Goal: Information Seeking & Learning: Learn about a topic

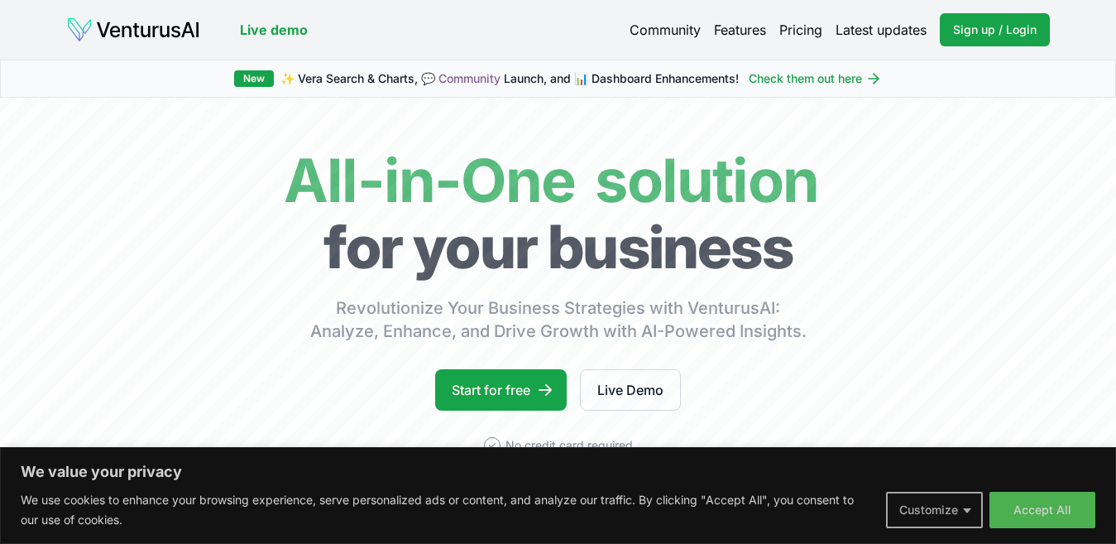
click at [965, 509] on button "Customize" at bounding box center [934, 510] width 97 height 36
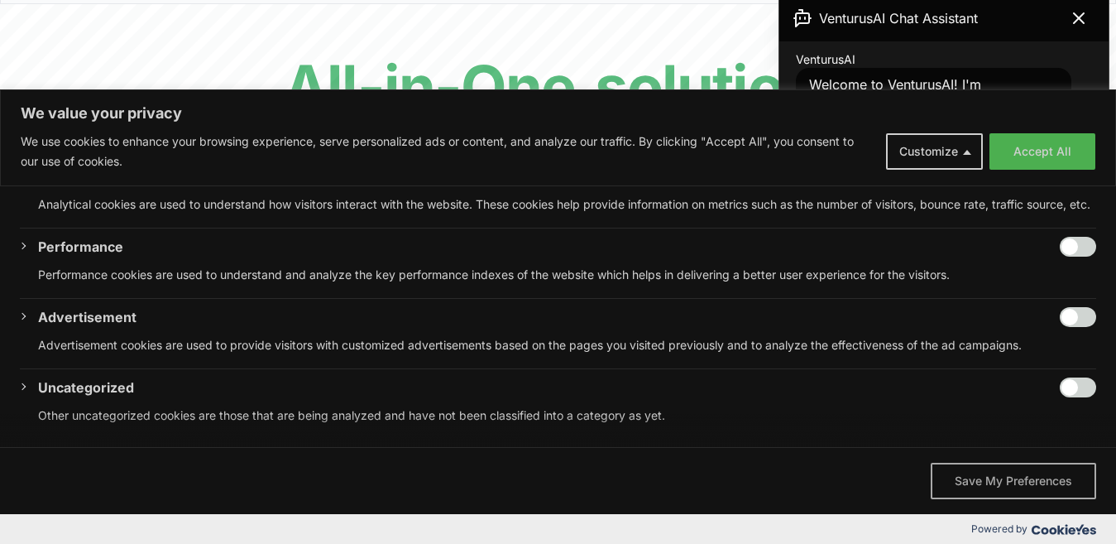
scroll to position [414, 0]
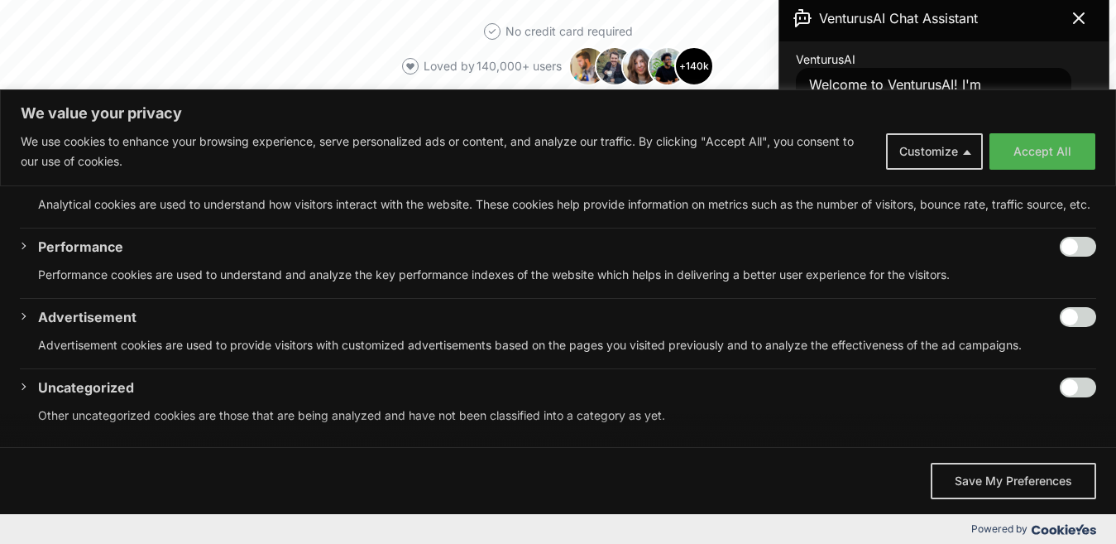
click at [1007, 480] on button "Save My Preferences" at bounding box center [1014, 481] width 166 height 36
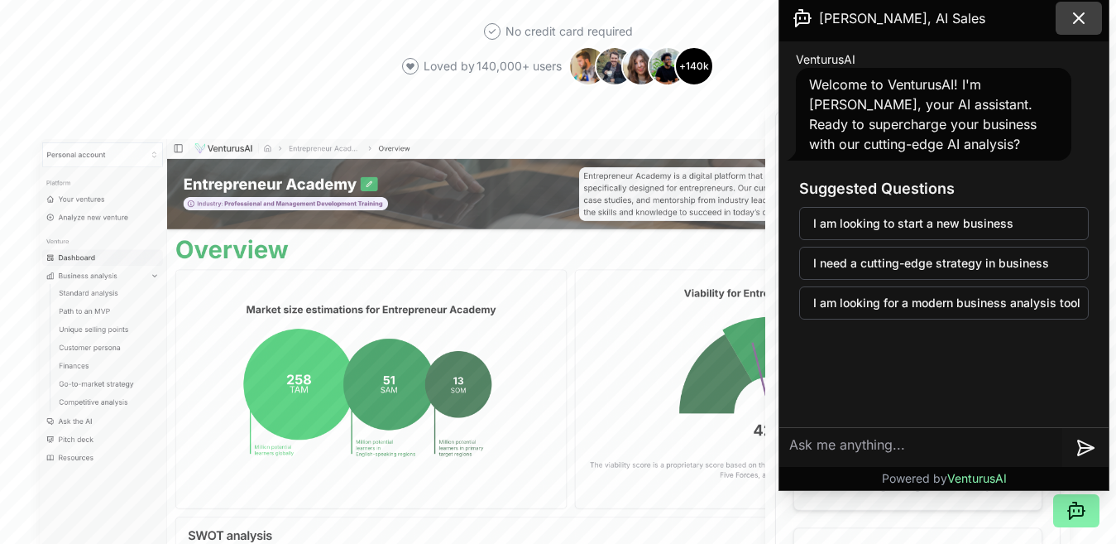
click at [1085, 14] on icon at bounding box center [1079, 18] width 20 height 20
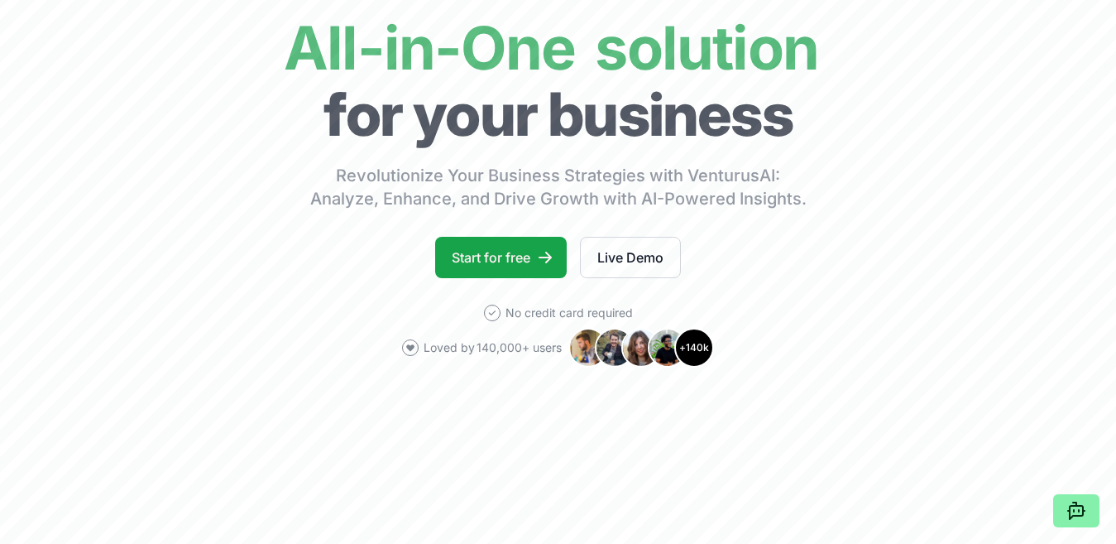
scroll to position [0, 0]
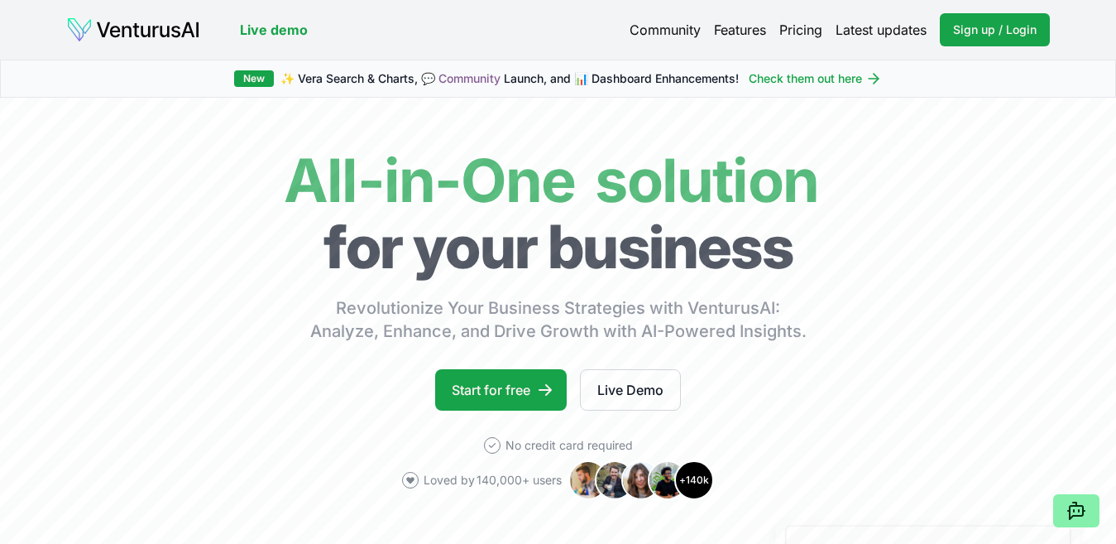
click at [751, 31] on link "Features" at bounding box center [740, 30] width 52 height 20
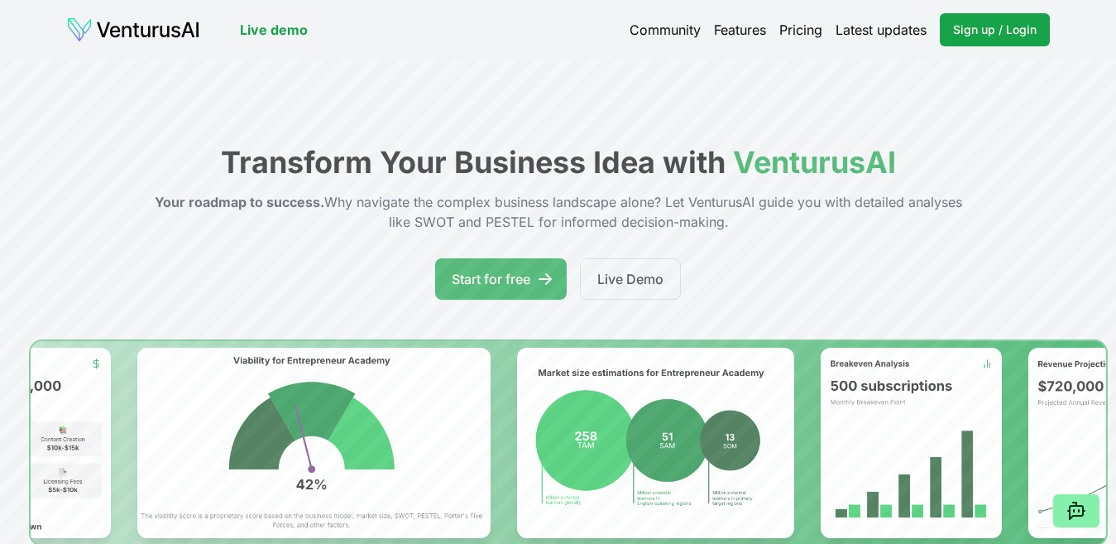
click at [795, 30] on link "Pricing" at bounding box center [801, 30] width 43 height 20
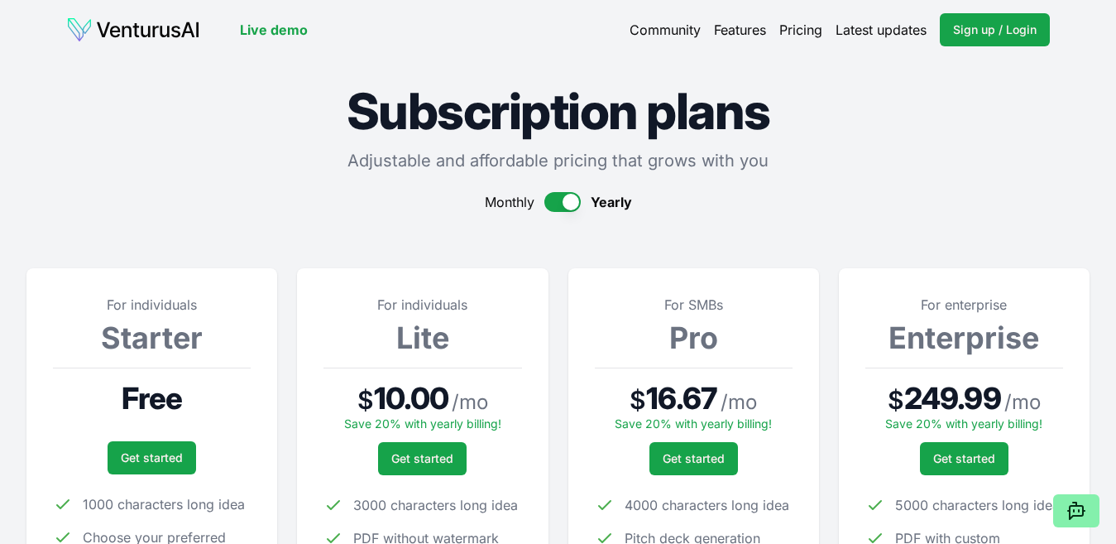
click at [730, 32] on link "Features" at bounding box center [740, 30] width 52 height 20
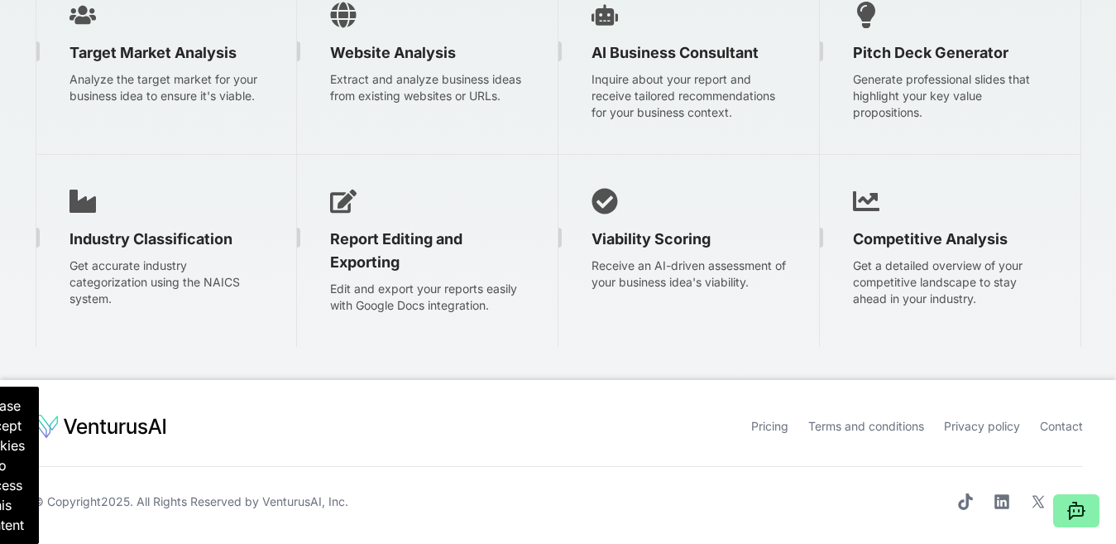
scroll to position [2922, 0]
click at [22, 461] on p "Please accept cookies to access this content" at bounding box center [0, 464] width 77 height 157
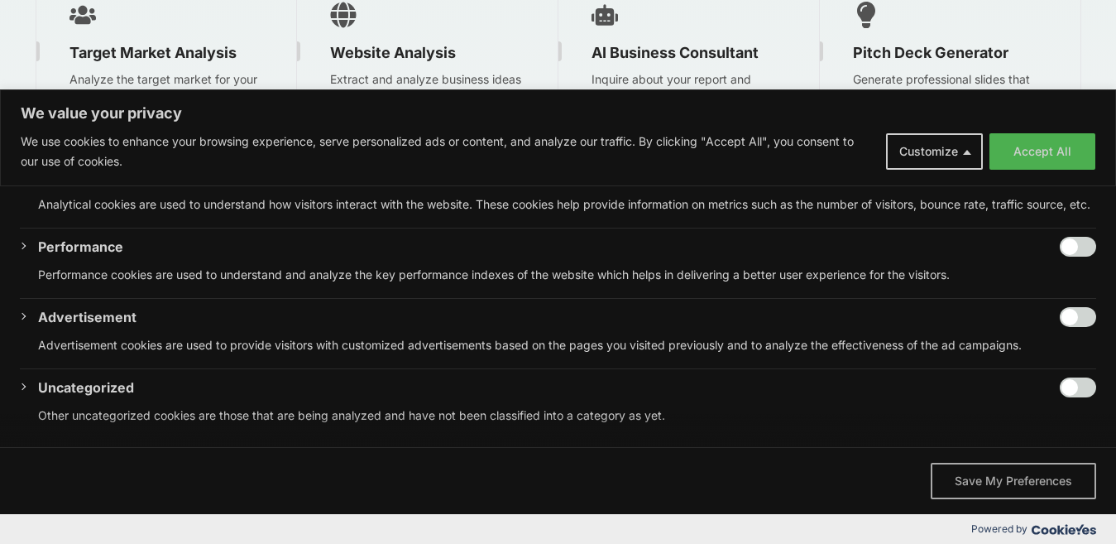
click at [1037, 482] on button "Save My Preferences" at bounding box center [1014, 481] width 166 height 36
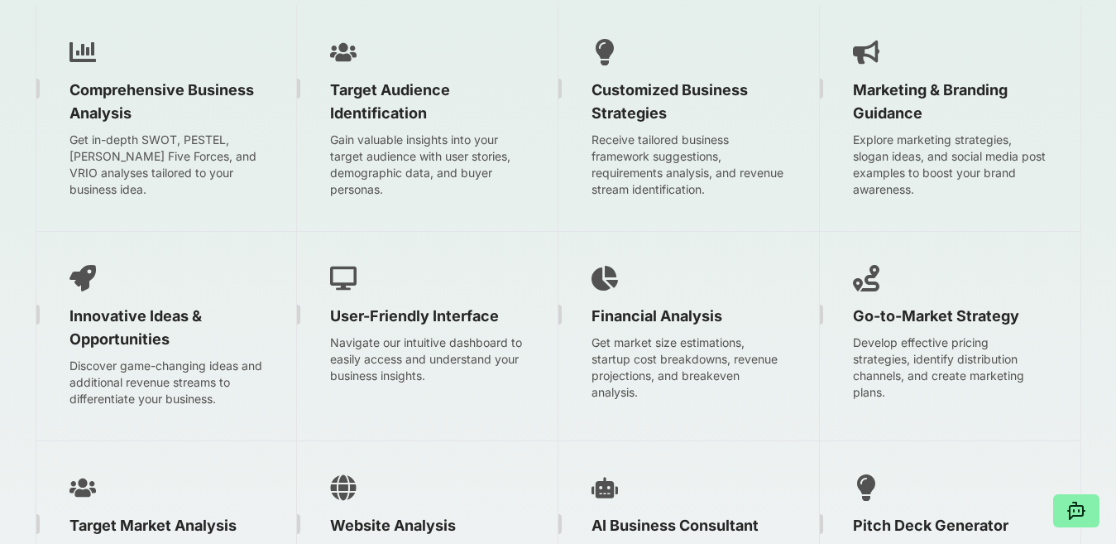
scroll to position [2343, 0]
